Goal: Information Seeking & Learning: Find specific page/section

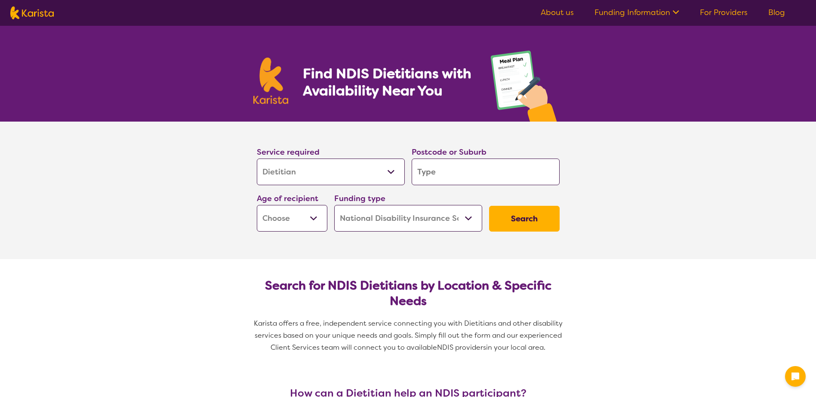
select select "Dietitian"
select select "NDIS"
select select "Dietitian"
select select "NDIS"
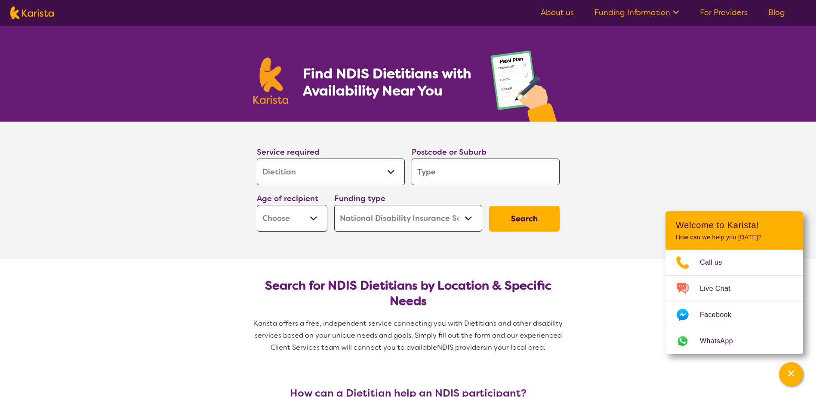
click at [441, 175] on input "search" at bounding box center [485, 172] width 148 height 27
type input "m"
type input "ma"
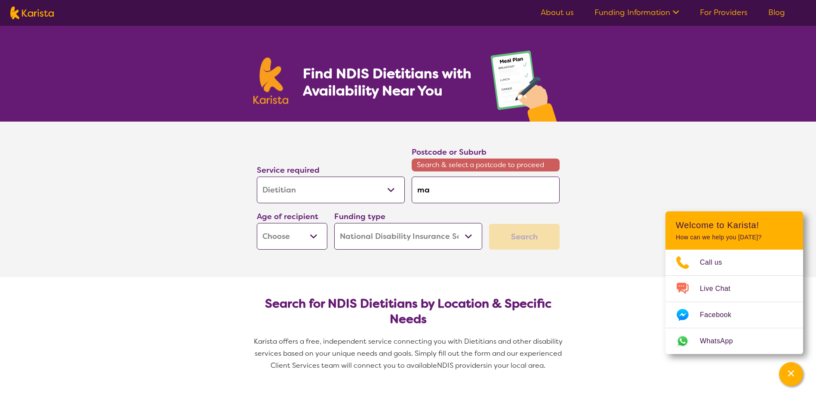
type input "mac"
type input "[PERSON_NAME]"
type input "macka"
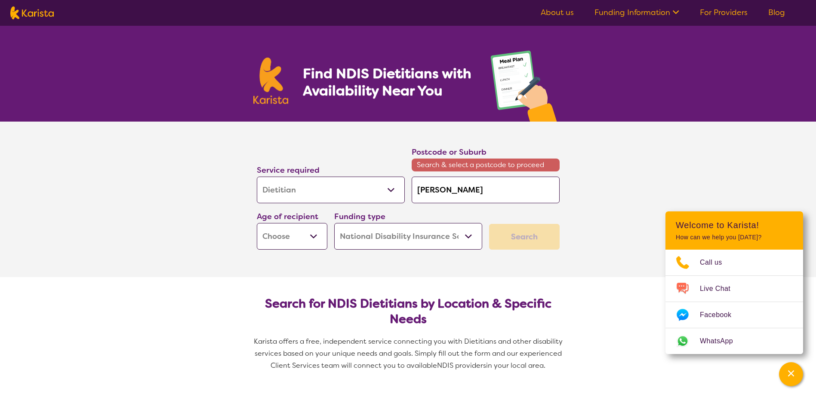
type input "macka"
type input "mackay"
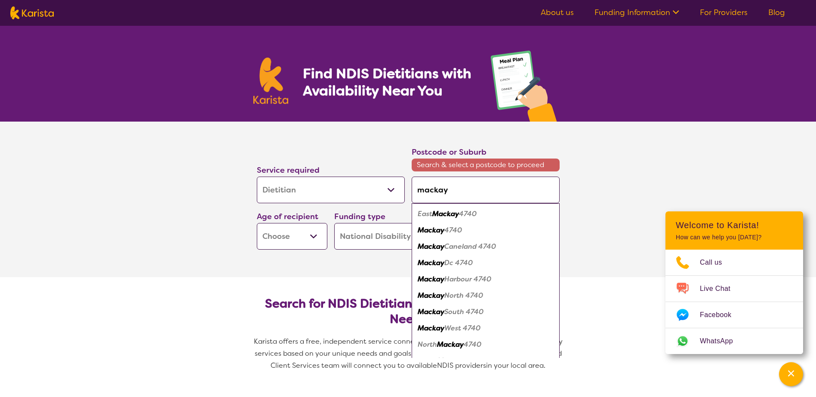
click at [458, 233] on em "4740" at bounding box center [453, 230] width 18 height 9
type input "4740"
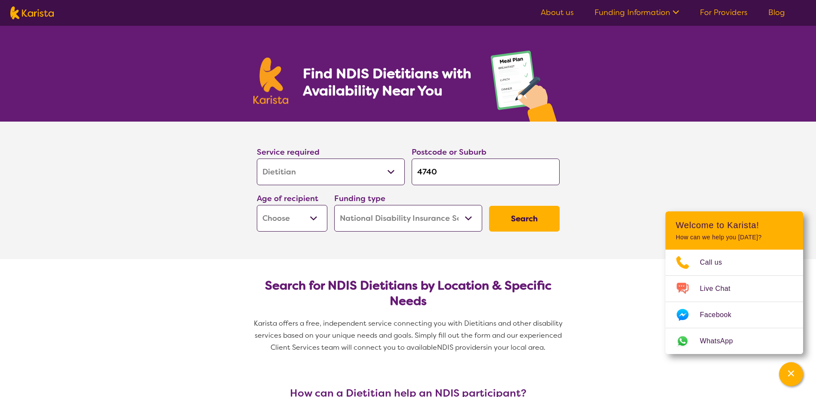
click at [537, 219] on button "Search" at bounding box center [524, 219] width 71 height 26
click at [299, 220] on select "Early Childhood - 0 to 9 Child - 10 to 11 Adolescent - 12 to 17 Adult - 18 to 6…" at bounding box center [292, 218] width 71 height 27
click at [169, 243] on section "Service required Allied Health Assistant Assessment ([MEDICAL_DATA] or [MEDICAL…" at bounding box center [408, 191] width 816 height 138
click at [523, 215] on button "Search" at bounding box center [524, 219] width 71 height 26
click at [317, 221] on select "Early Childhood - 0 to 9 Child - 10 to 11 Adolescent - 12 to 17 Adult - 18 to 6…" at bounding box center [292, 218] width 71 height 27
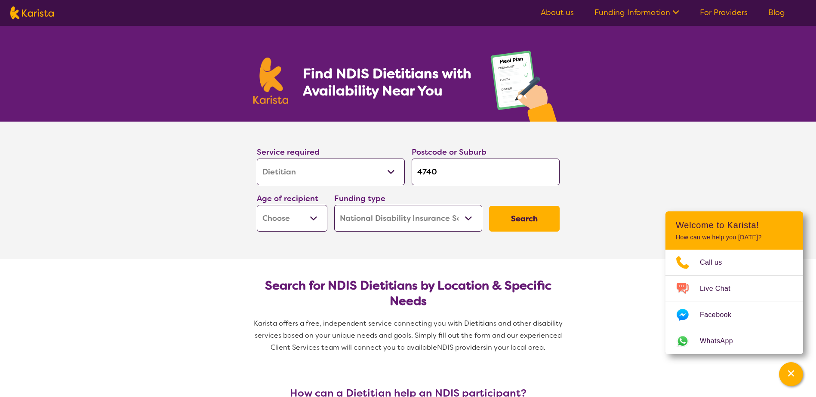
select select "AD"
click at [257, 205] on select "Early Childhood - 0 to 9 Child - 10 to 11 Adolescent - 12 to 17 Adult - 18 to 6…" at bounding box center [292, 218] width 71 height 27
select select "AD"
click at [527, 218] on button "Search" at bounding box center [524, 219] width 71 height 26
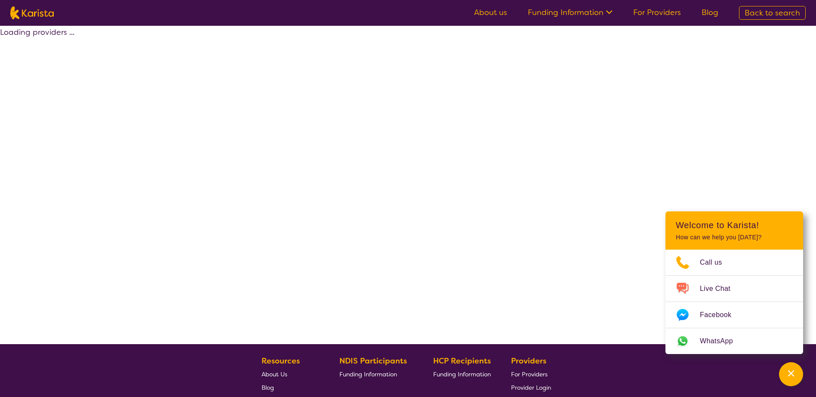
select select "by_score"
